Goal: Information Seeking & Learning: Learn about a topic

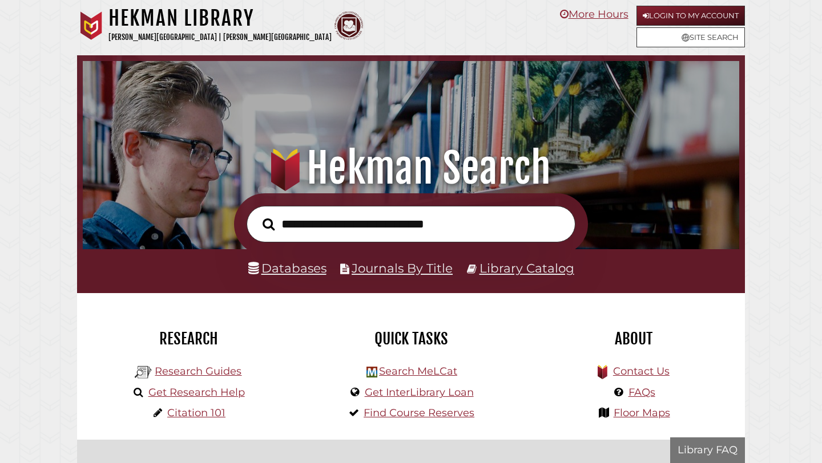
scroll to position [217, 651]
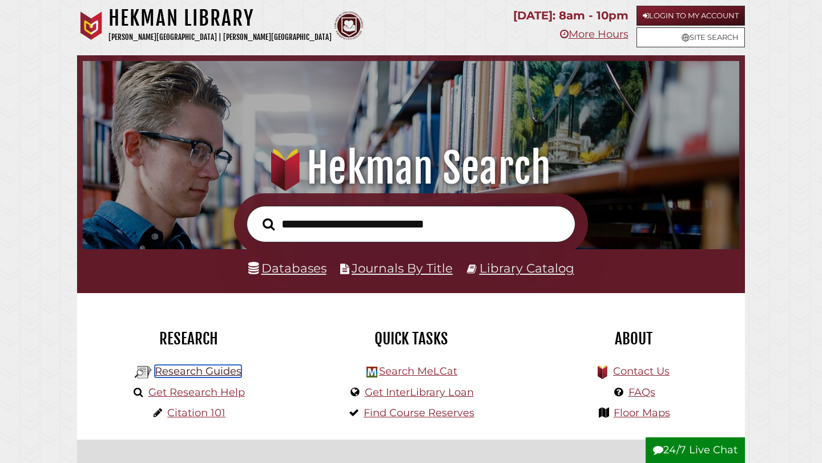
click at [218, 373] on link "Research Guides" at bounding box center [198, 371] width 87 height 13
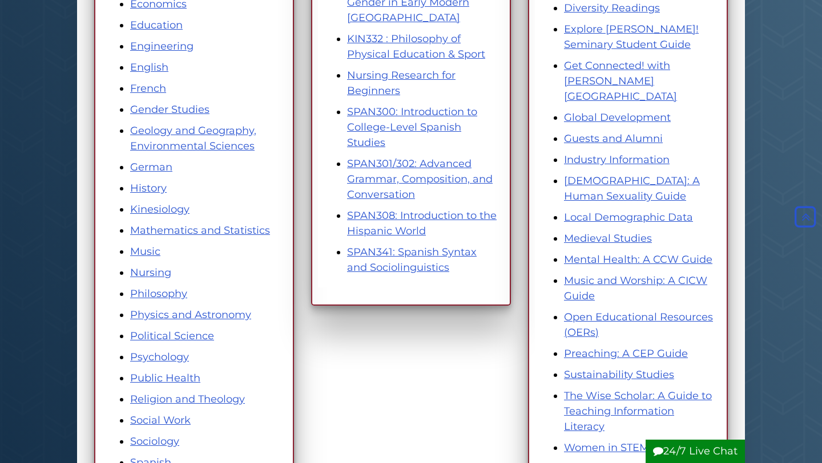
scroll to position [461, 0]
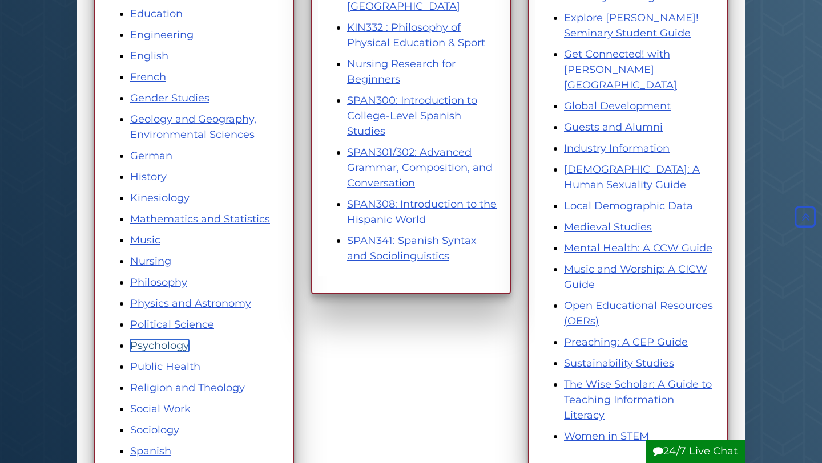
click at [164, 346] on link "Psychology" at bounding box center [159, 346] width 59 height 13
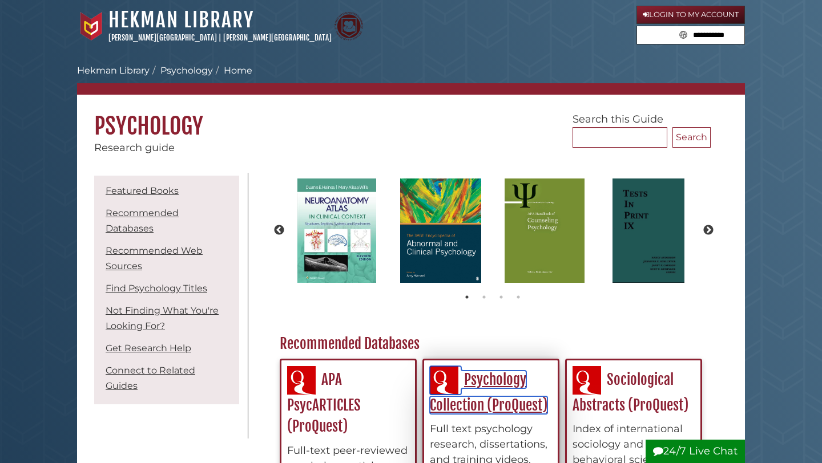
click at [506, 403] on link "Psychology Collection (ProQuest)" at bounding box center [489, 392] width 118 height 43
